Goal: Task Accomplishment & Management: Manage account settings

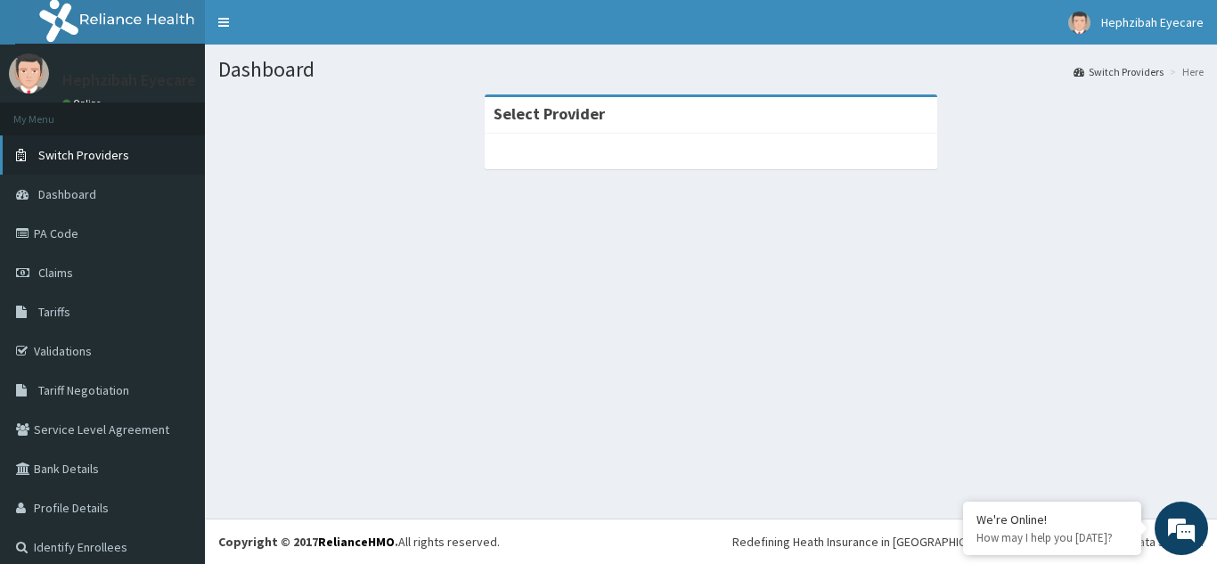
click at [47, 164] on link "Switch Providers" at bounding box center [102, 154] width 205 height 39
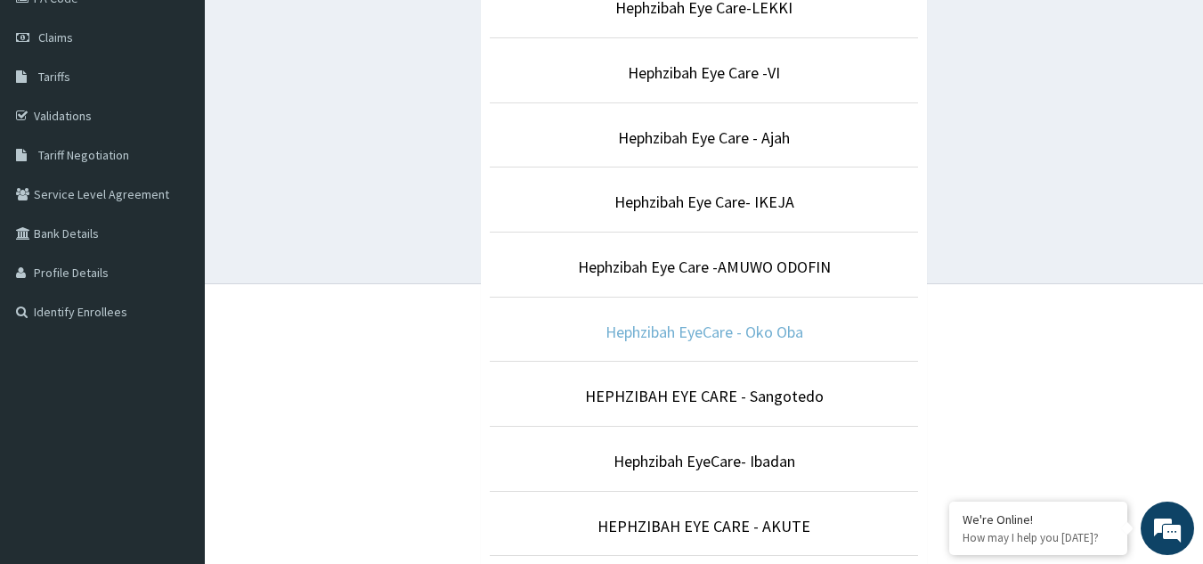
scroll to position [267, 0]
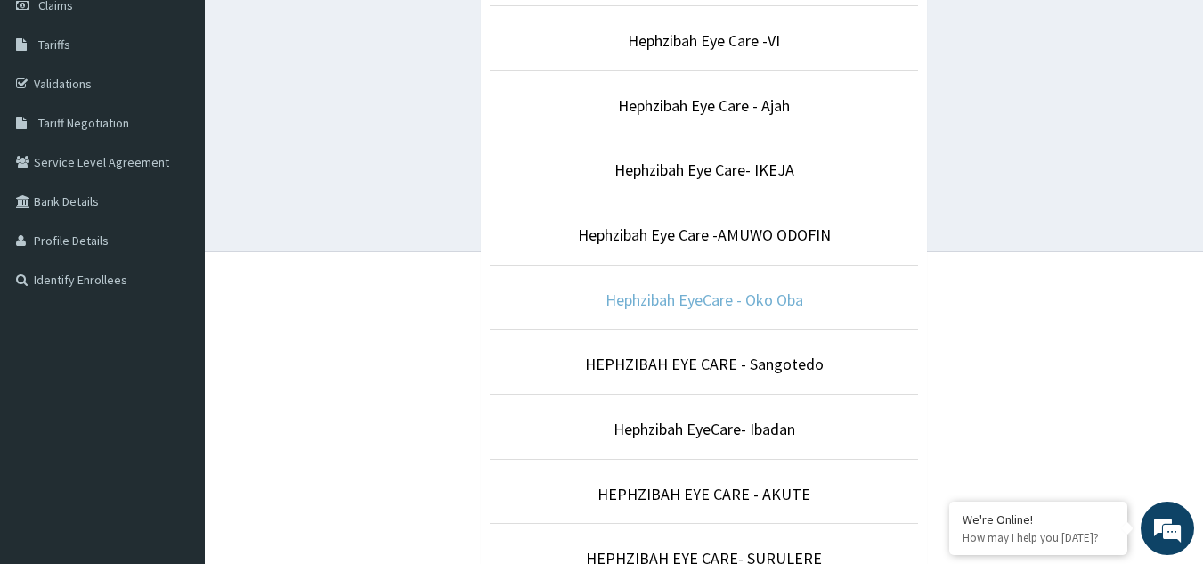
click at [697, 302] on link "Hephzibah EyeCare - Oko Oba" at bounding box center [705, 300] width 198 height 20
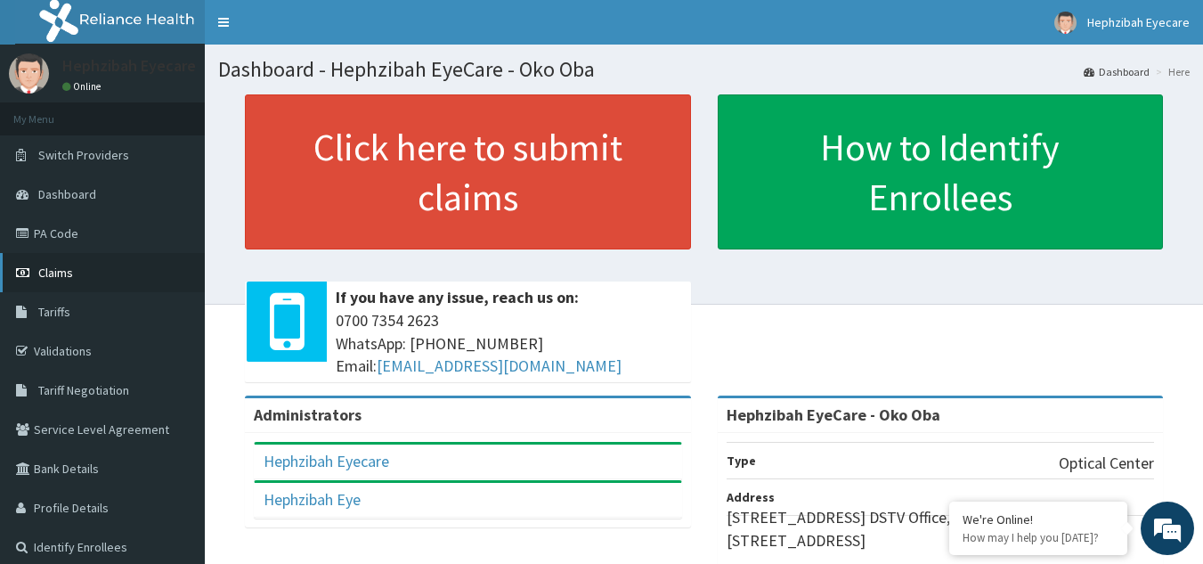
click at [60, 273] on span "Claims" at bounding box center [55, 273] width 35 height 16
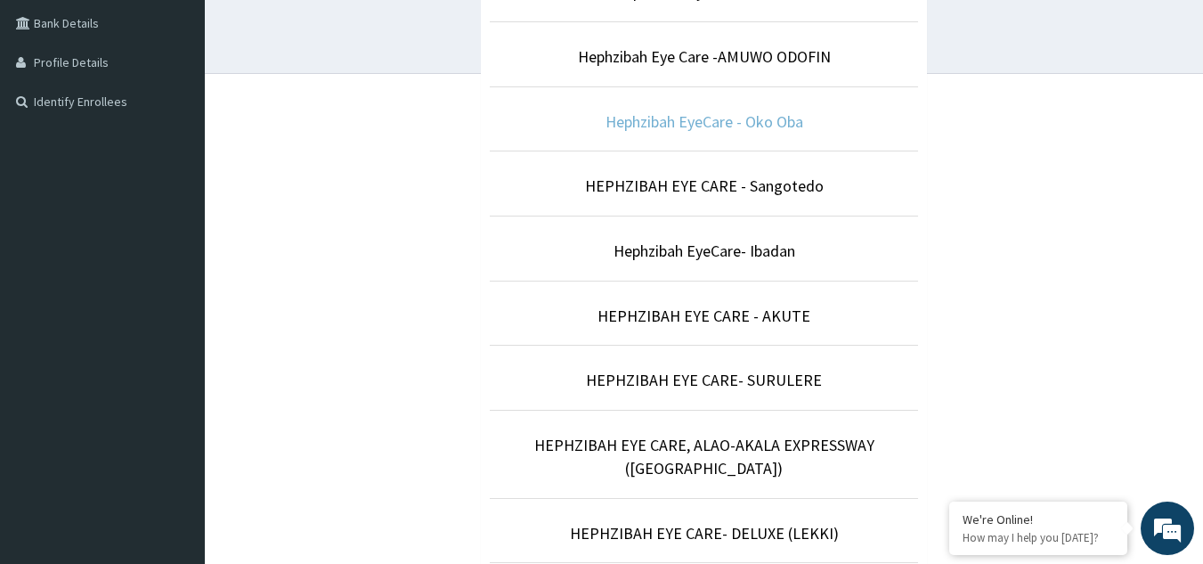
click at [772, 130] on link "Hephzibah EyeCare - Oko Oba" at bounding box center [705, 121] width 198 height 20
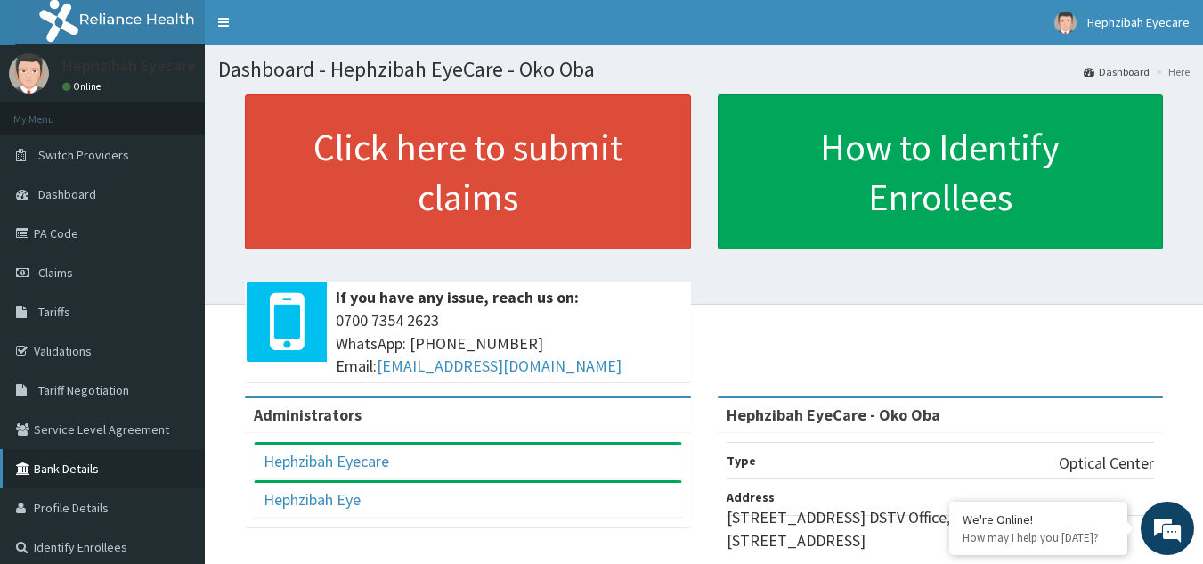
click at [0, 485] on link "Bank Details" at bounding box center [102, 468] width 205 height 39
